Goal: Information Seeking & Learning: Learn about a topic

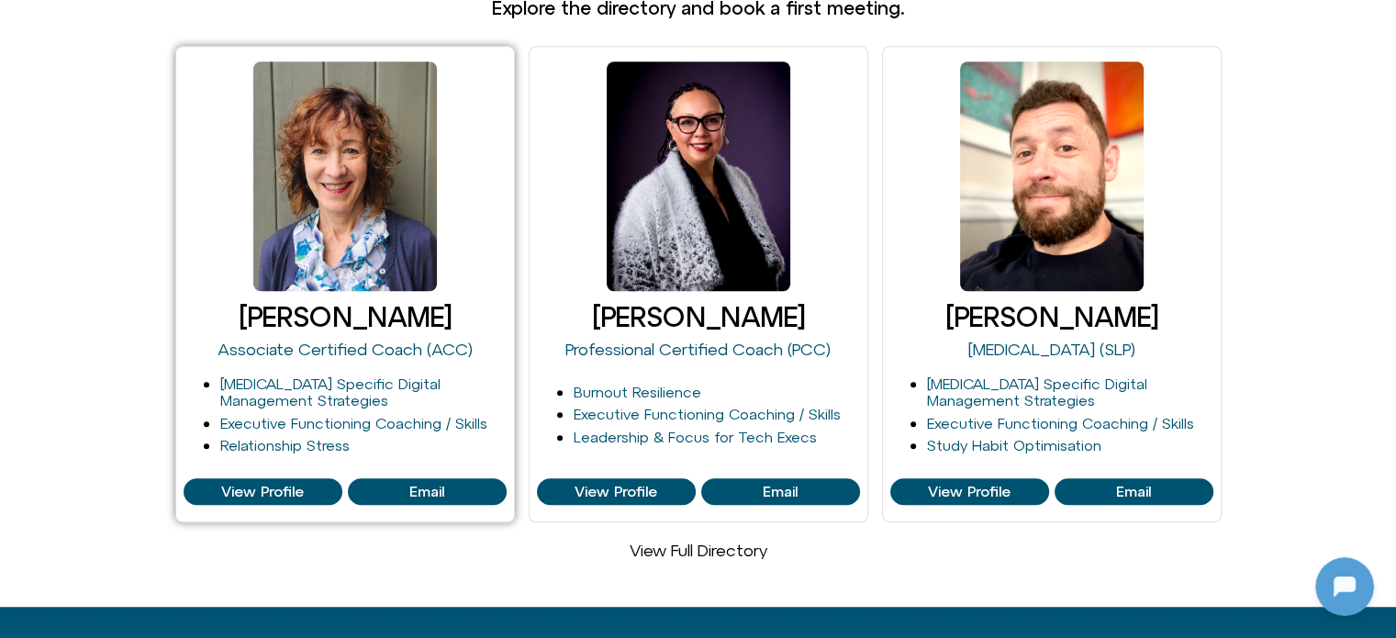
scroll to position [1193, 0]
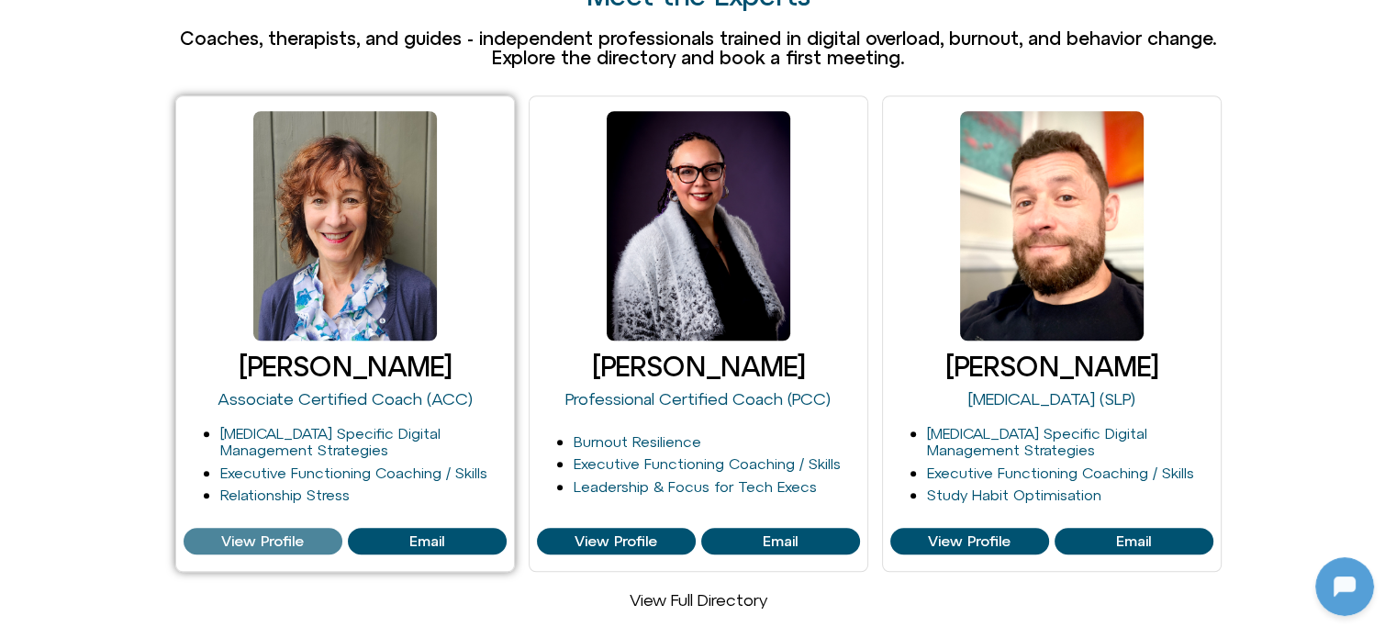
click at [259, 533] on span "View Profile" at bounding box center [262, 541] width 83 height 17
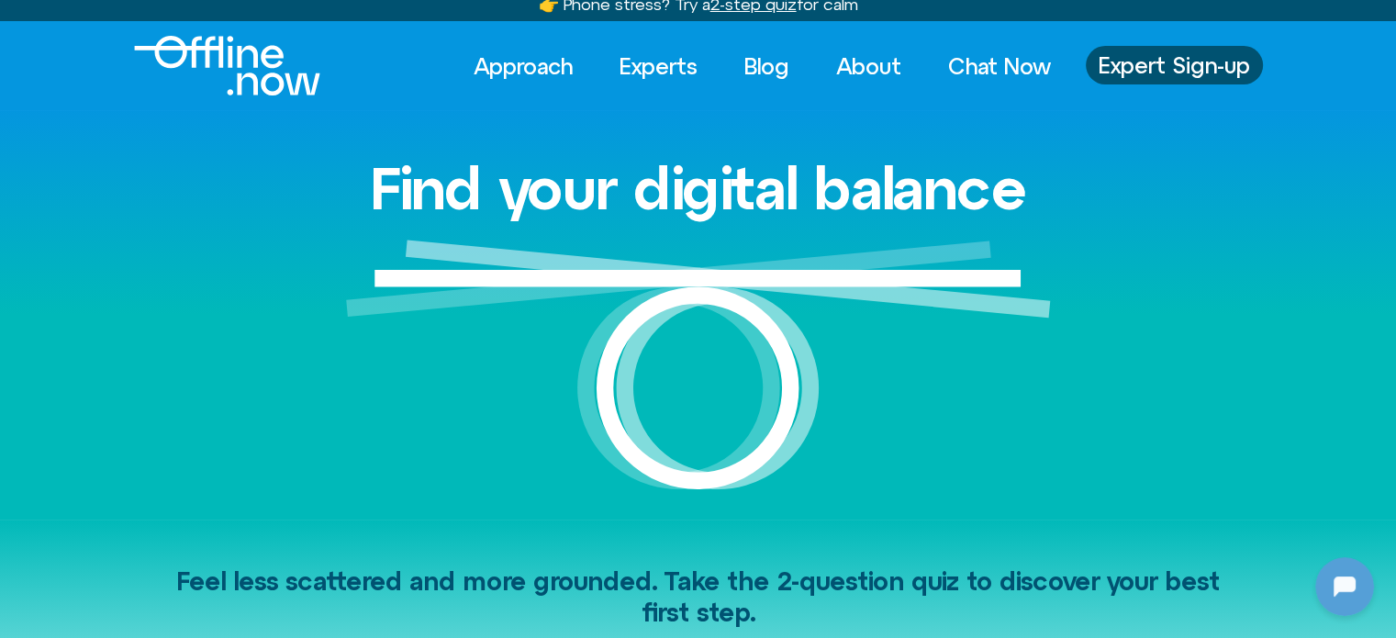
scroll to position [0, 0]
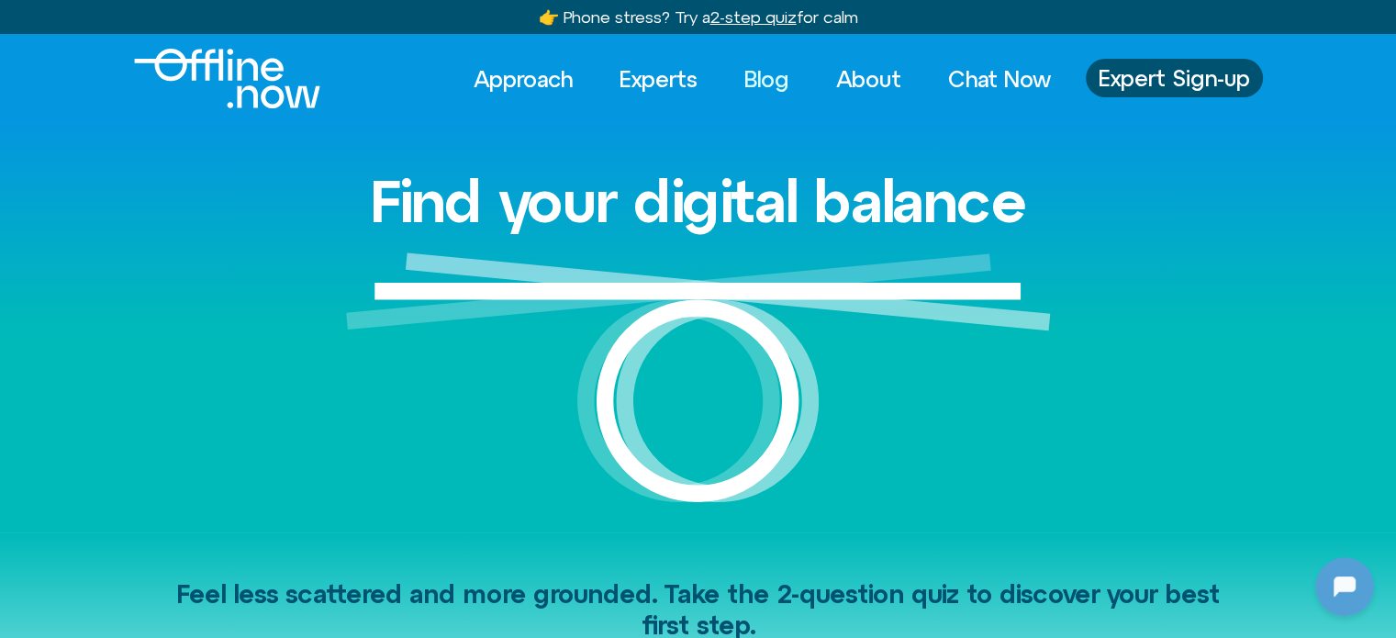
click at [745, 89] on link "Blog" at bounding box center [767, 79] width 78 height 40
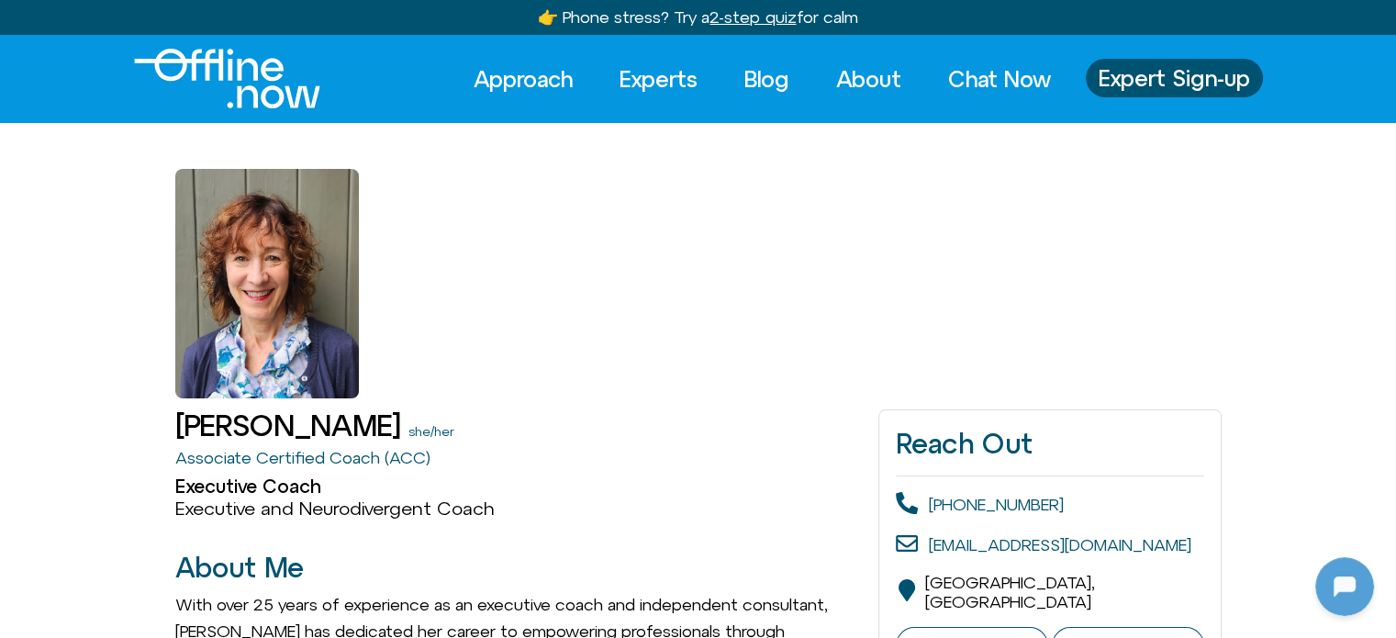
drag, startPoint x: 0, startPoint y: 0, endPoint x: 977, endPoint y: 314, distance: 1025.7
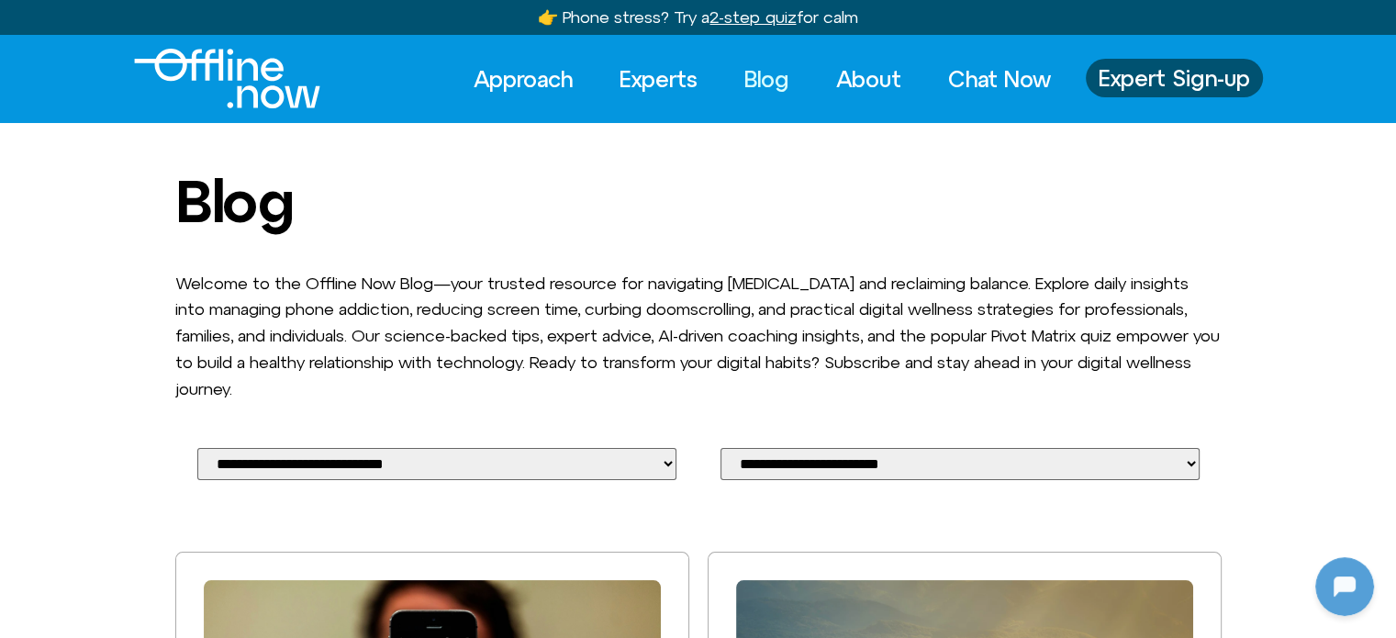
scroll to position [459, 0]
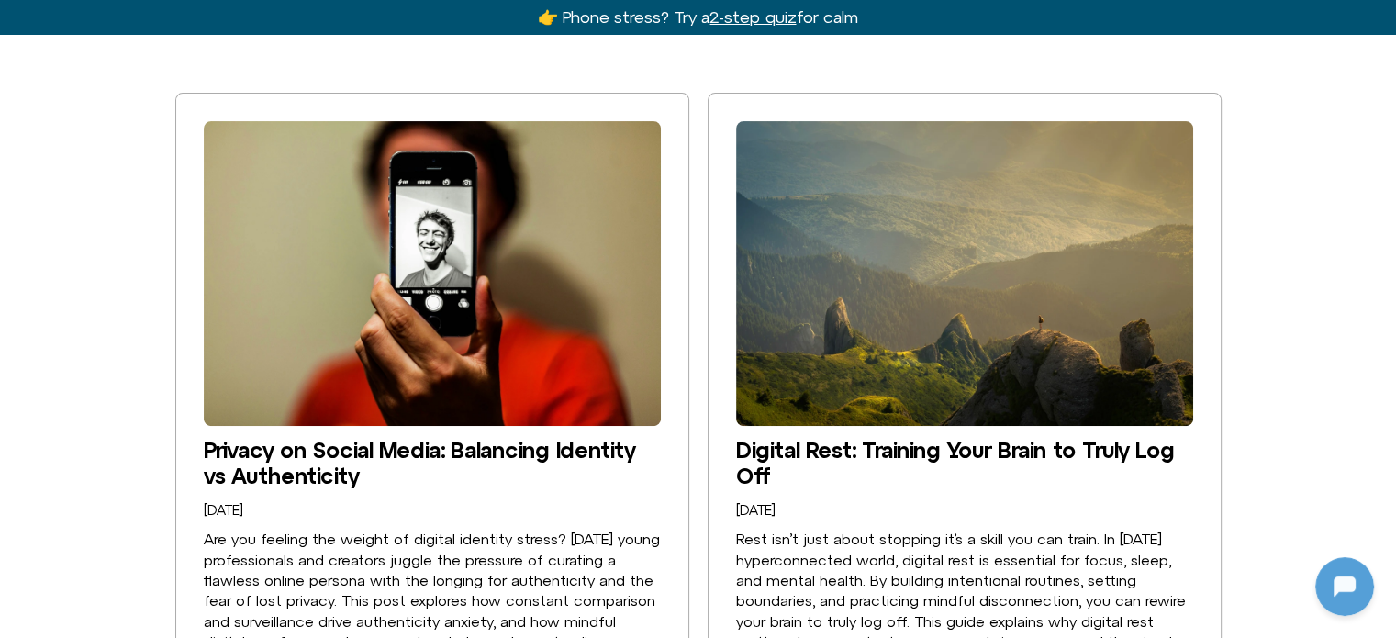
click at [543, 228] on img "Privacy on Social Media: Balancing Identity vs Authenticity" at bounding box center [432, 273] width 457 height 305
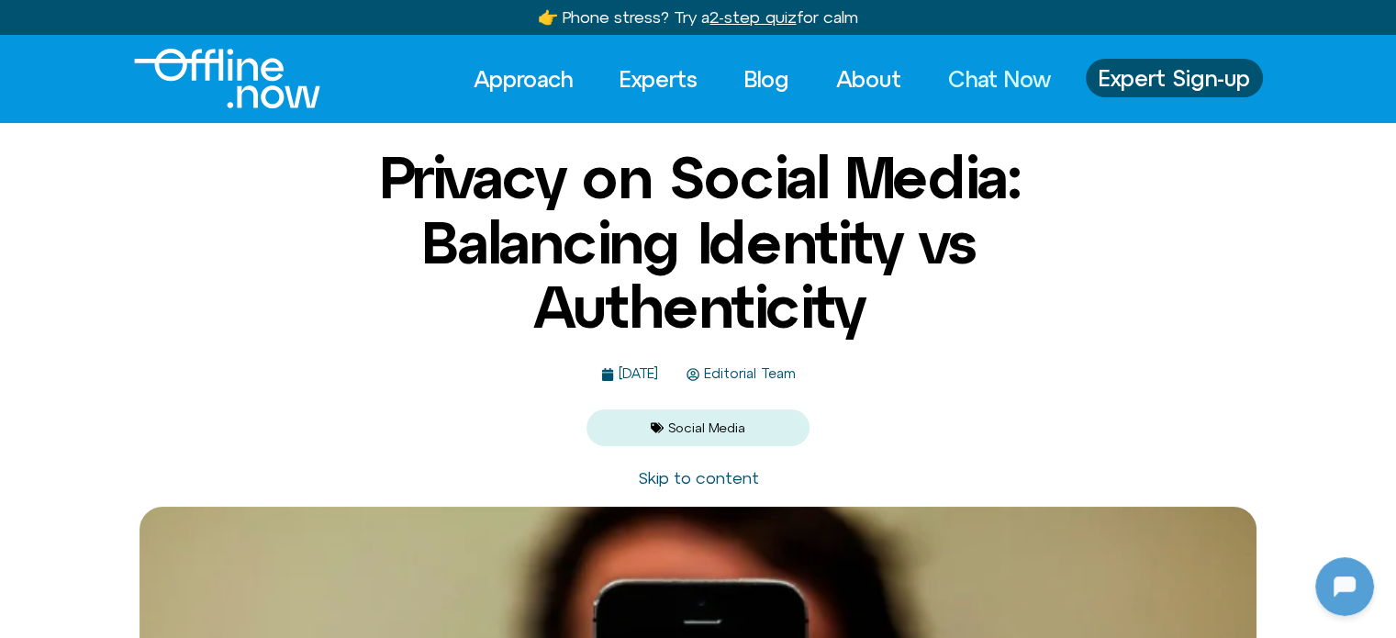
click at [966, 69] on link "Chat Now" at bounding box center [1000, 79] width 136 height 40
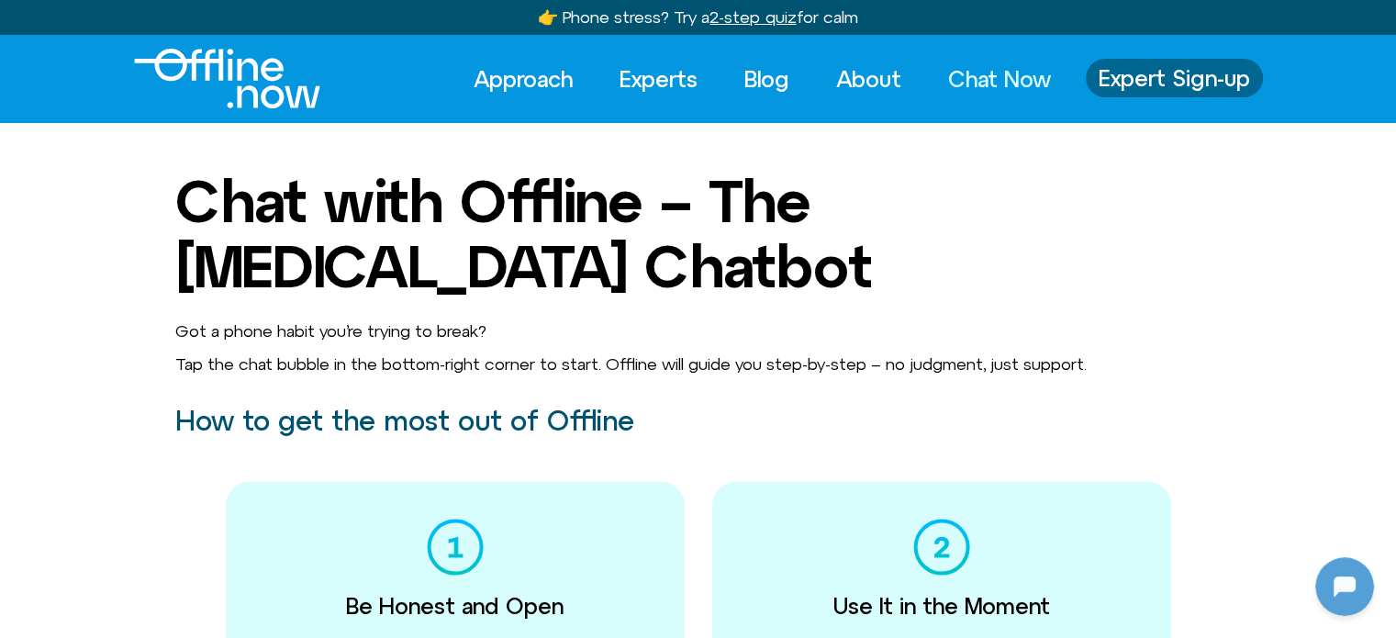
click at [1133, 73] on span "Expert Sign-up" at bounding box center [1174, 78] width 151 height 24
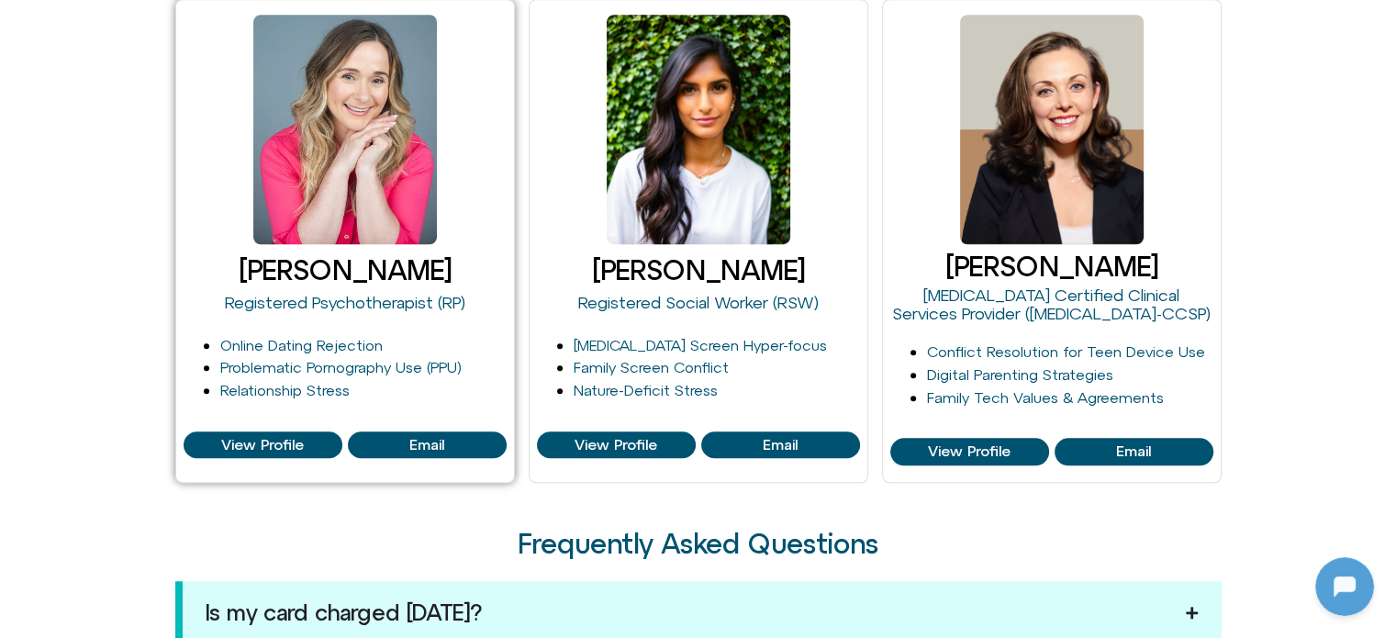
scroll to position [1390, 0]
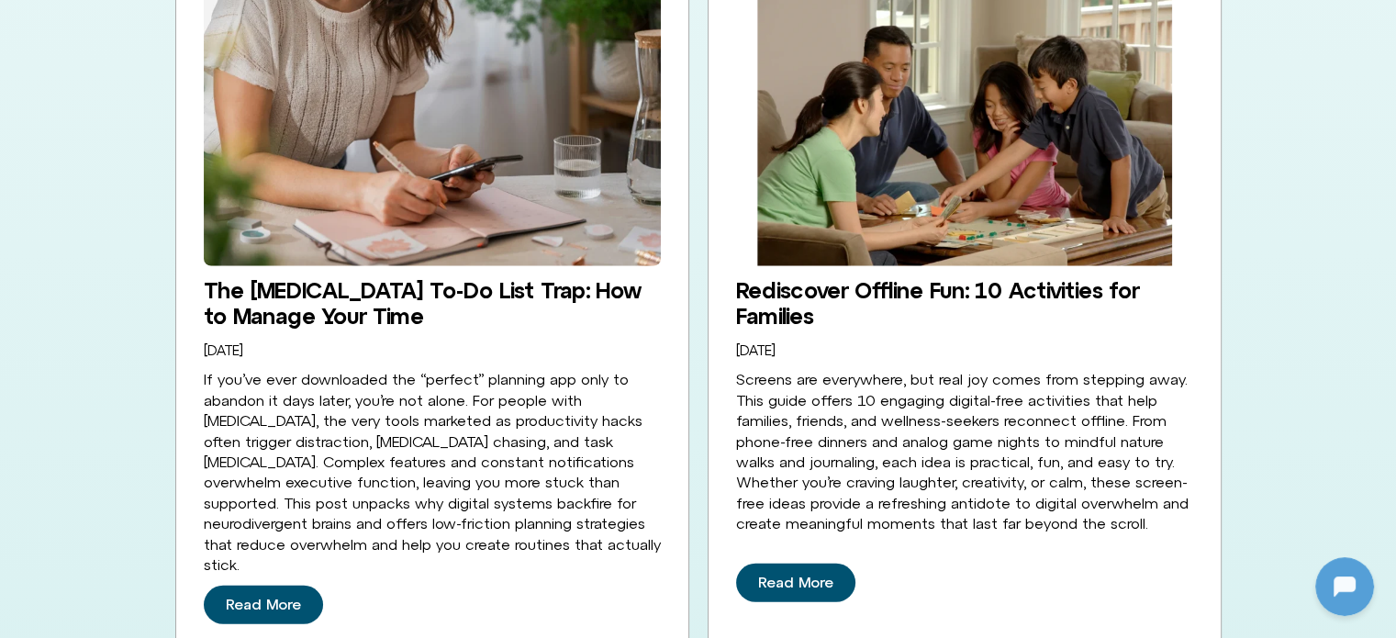
scroll to position [5213, 0]
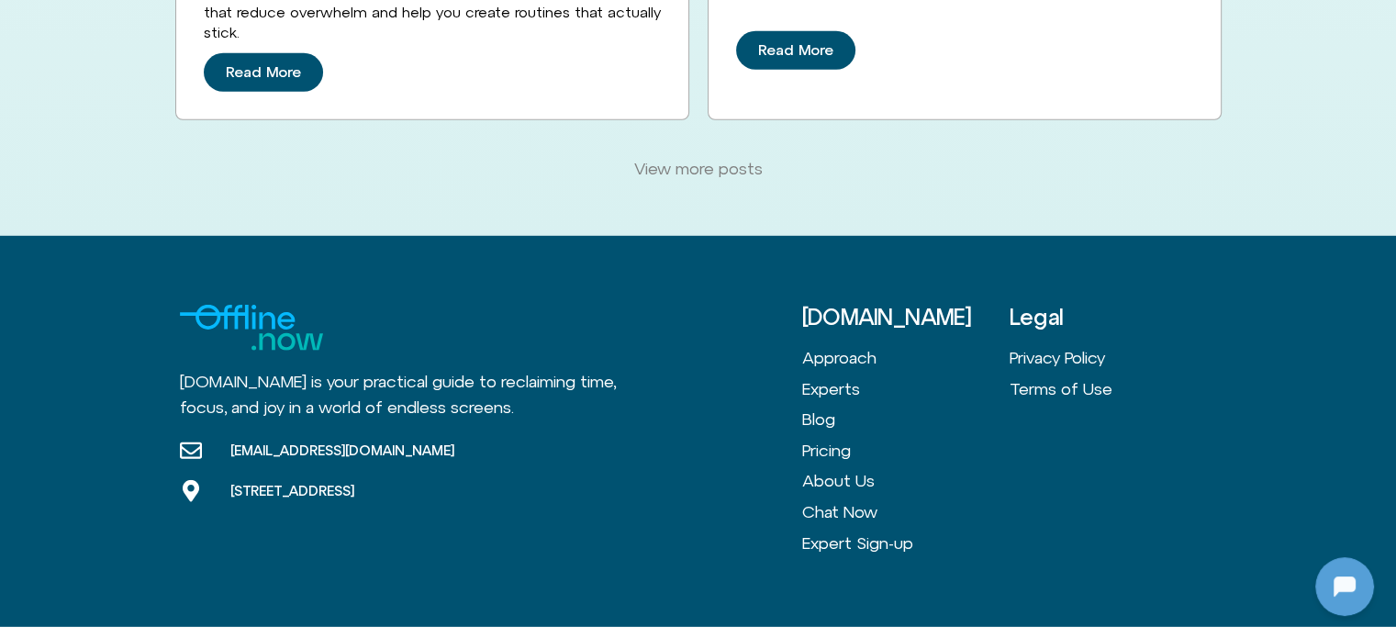
drag, startPoint x: 751, startPoint y: 77, endPoint x: 769, endPoint y: 73, distance: 18.9
click at [751, 159] on span "View more posts" at bounding box center [698, 169] width 128 height 20
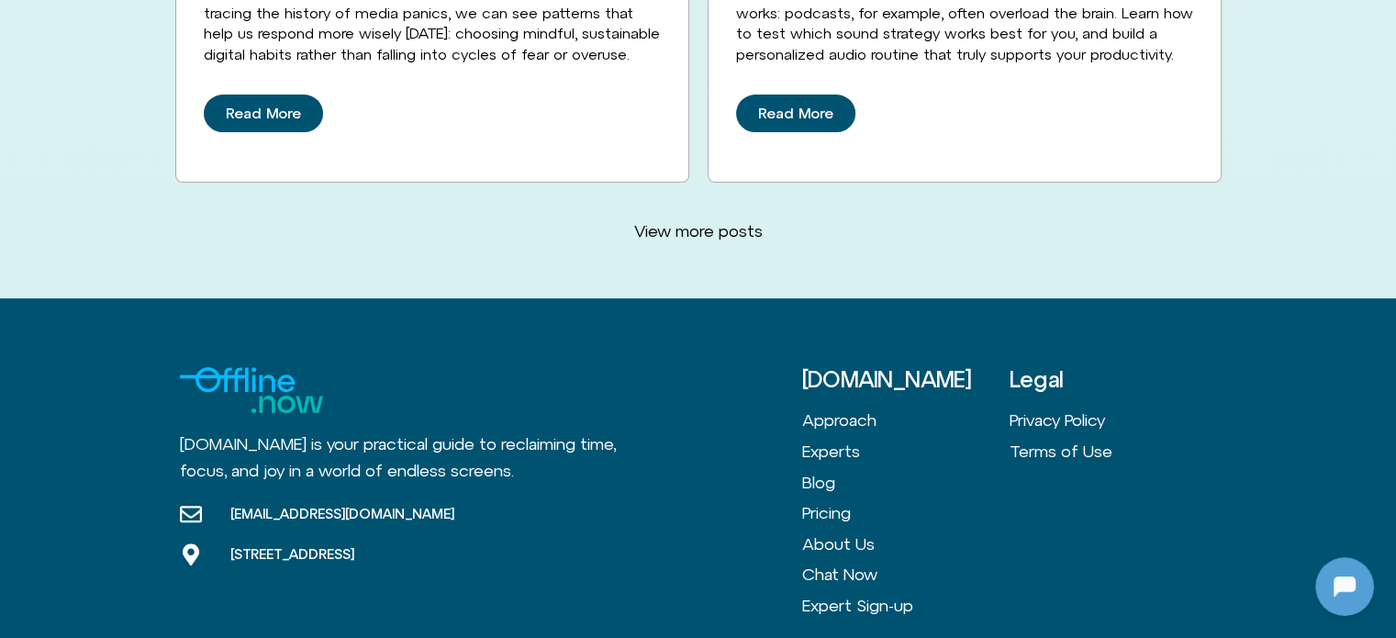
scroll to position [7365, 0]
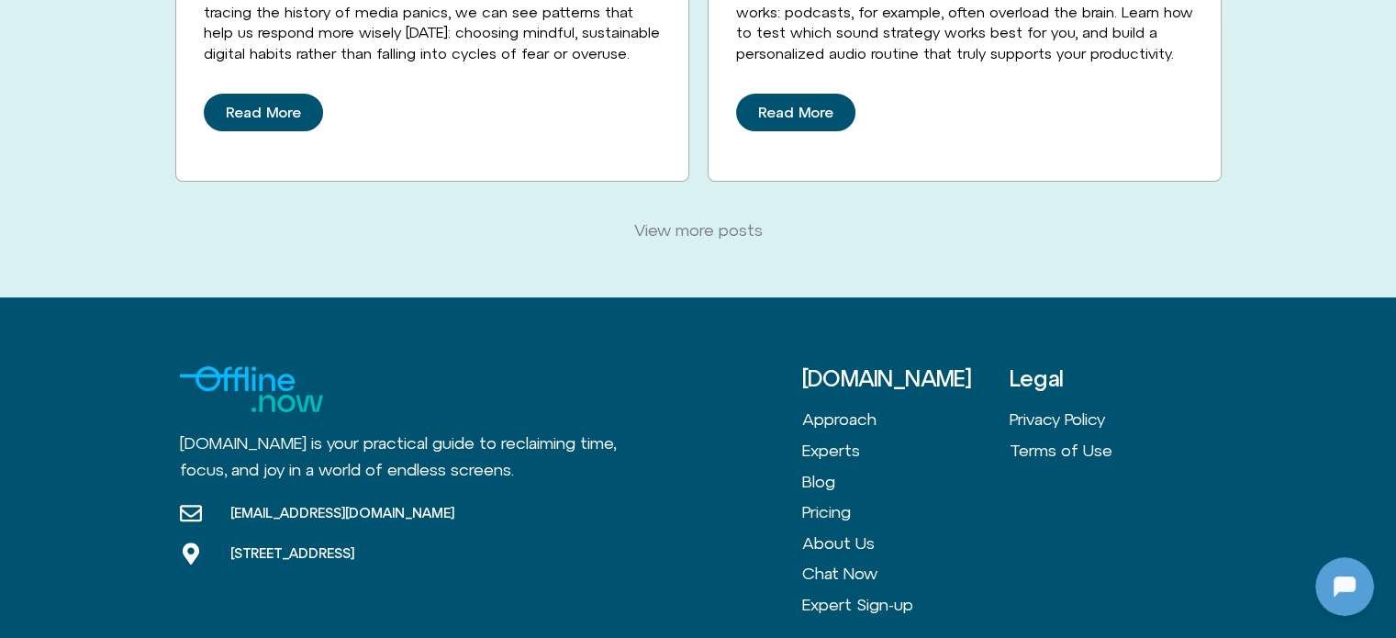
click at [661, 220] on span "View more posts" at bounding box center [698, 230] width 128 height 20
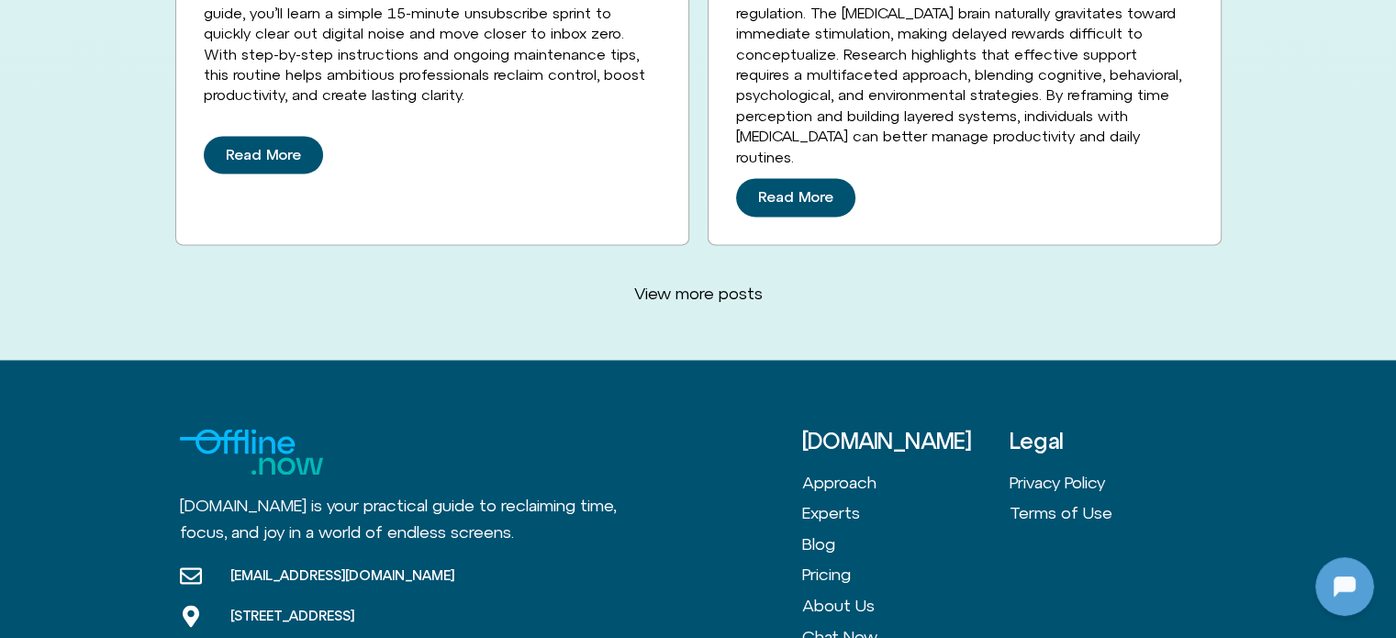
scroll to position [9703, 0]
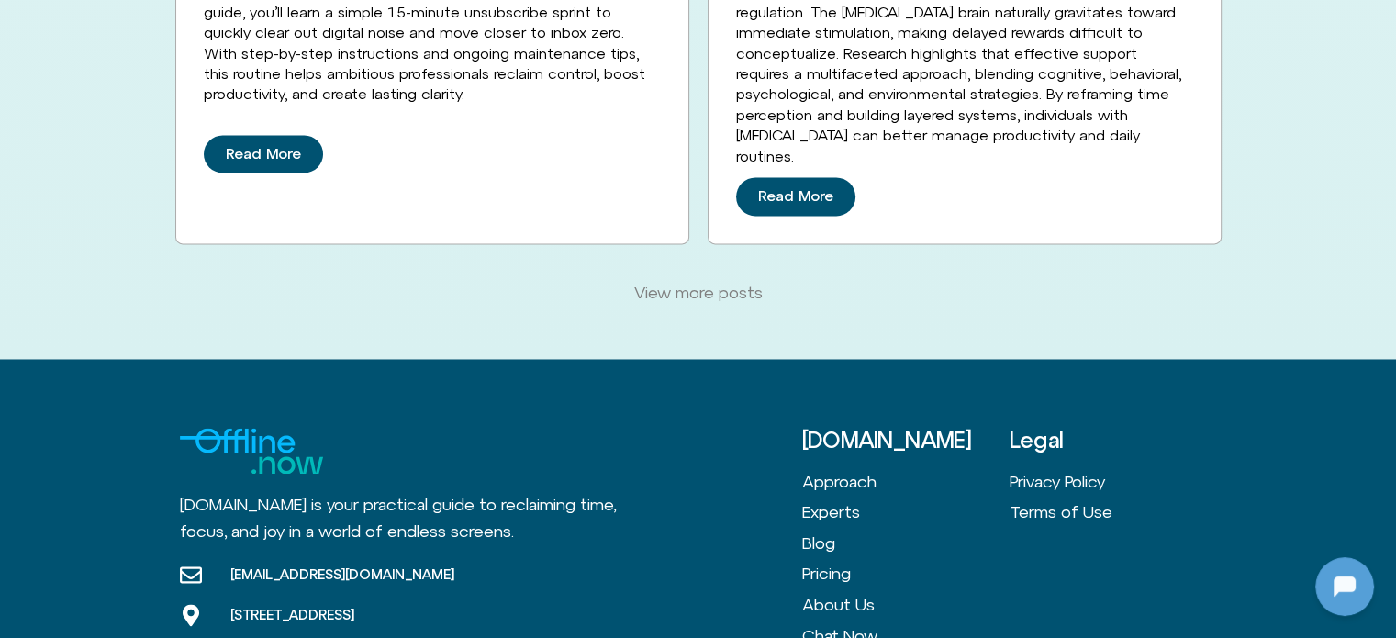
click at [665, 272] on link "View more posts" at bounding box center [698, 293] width 173 height 42
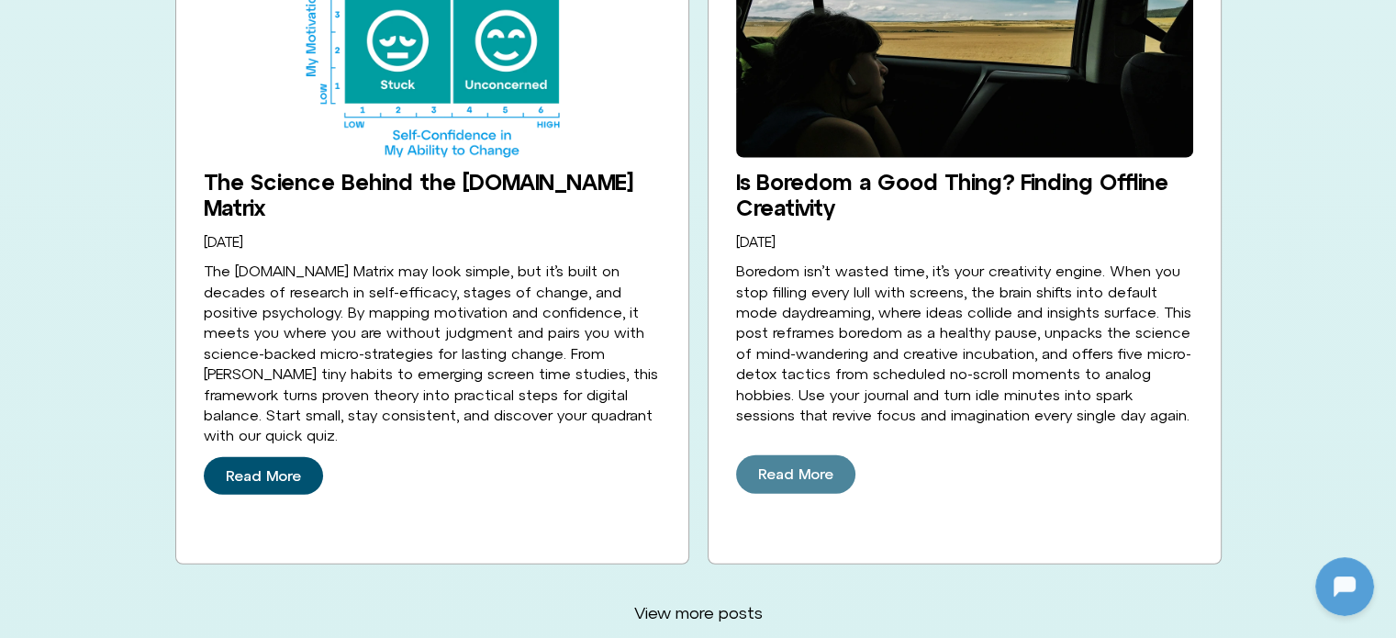
scroll to position [11905, 0]
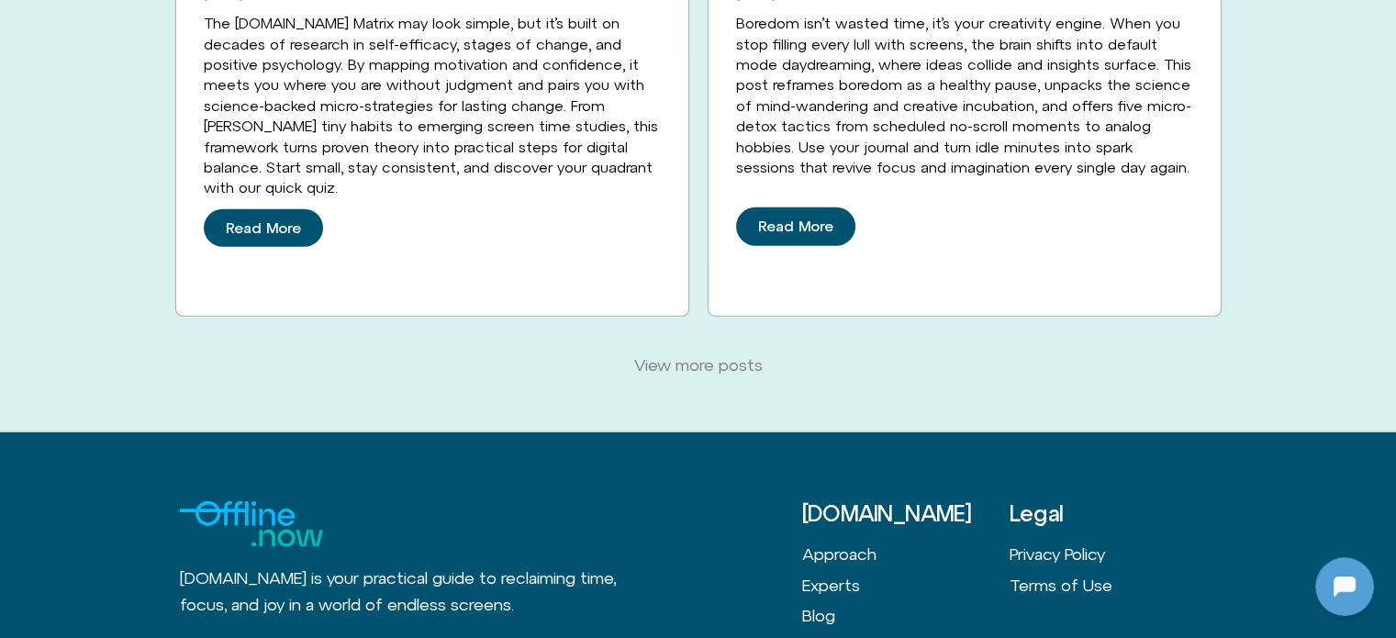
click at [708, 355] on span "View more posts" at bounding box center [698, 365] width 128 height 20
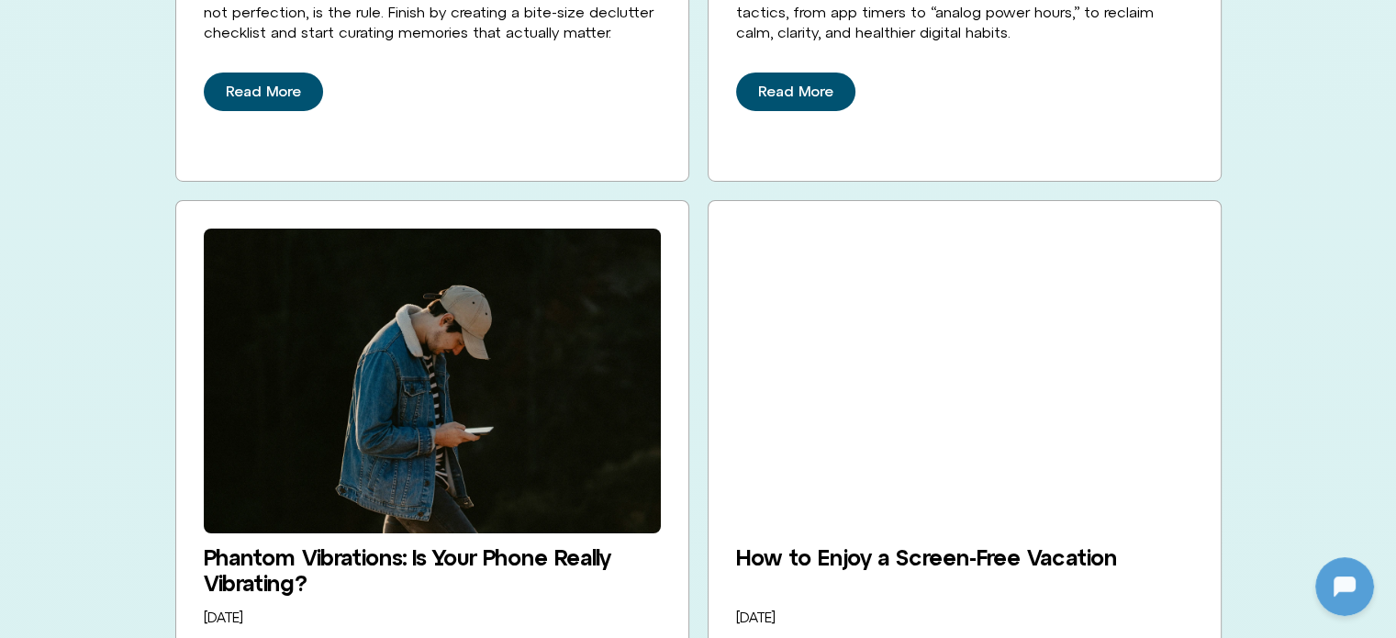
scroll to position [13099, 0]
